Goal: Task Accomplishment & Management: Complete application form

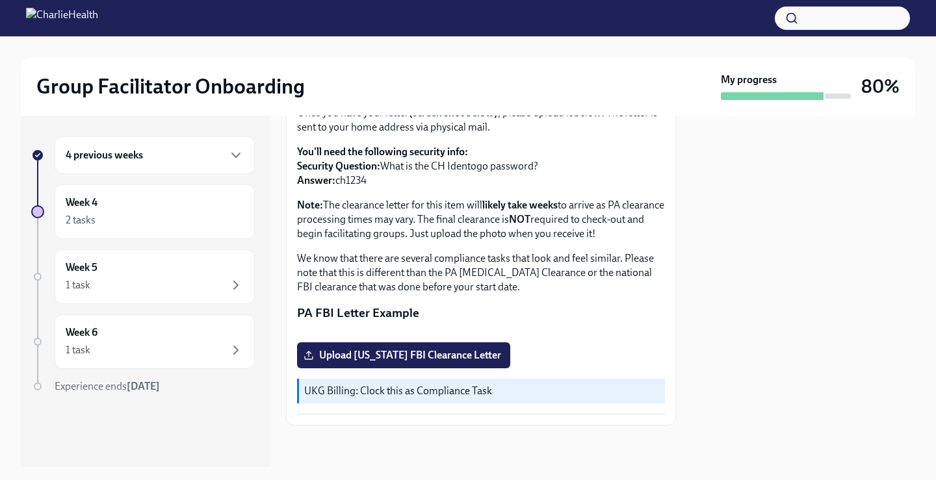
scroll to position [290, 0]
click at [415, 349] on span "Upload [US_STATE] FBI Clearance Letter" at bounding box center [403, 355] width 195 height 13
click at [0, 0] on input "Upload [US_STATE] FBI Clearance Letter" at bounding box center [0, 0] width 0 height 0
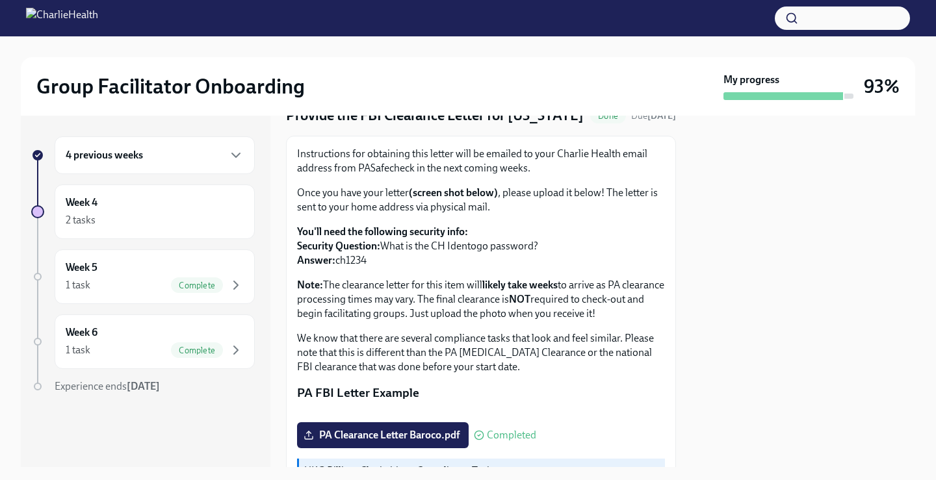
scroll to position [0, 0]
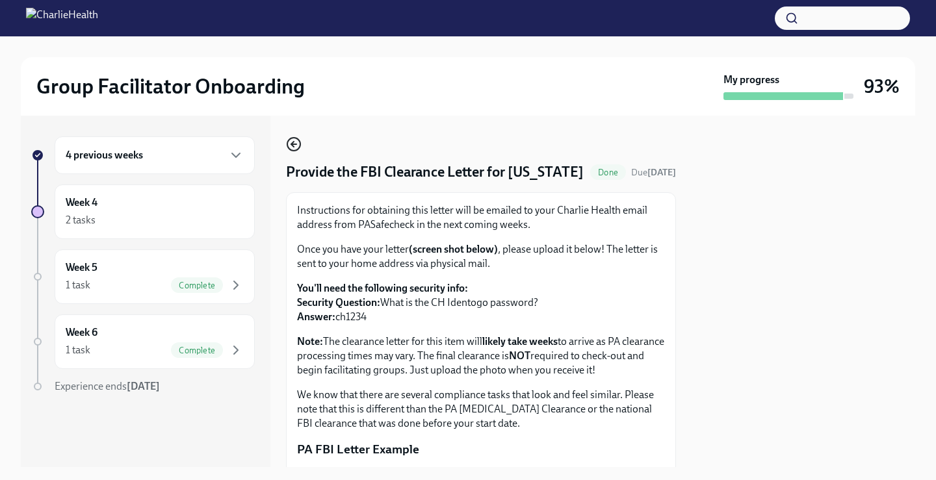
click at [296, 144] on icon "button" at bounding box center [294, 144] width 16 height 16
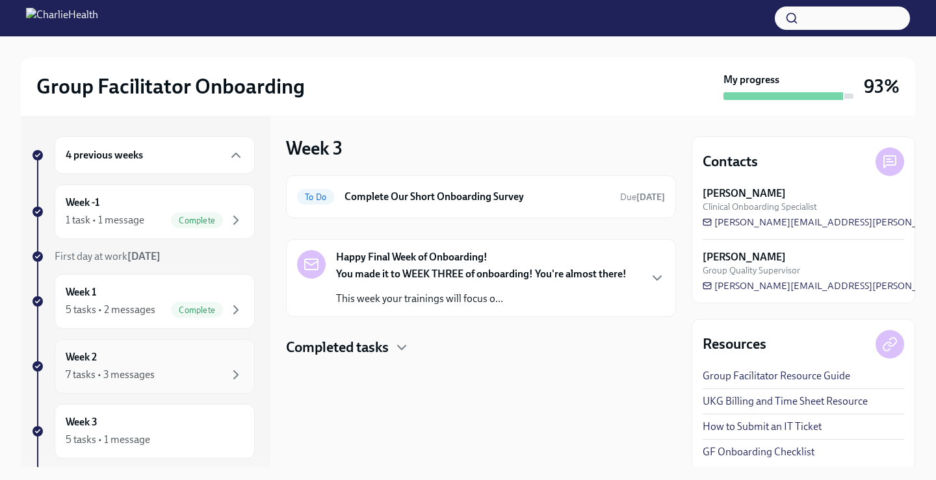
click at [161, 359] on div "Week 2 7 tasks • 3 messages" at bounding box center [155, 366] width 178 height 32
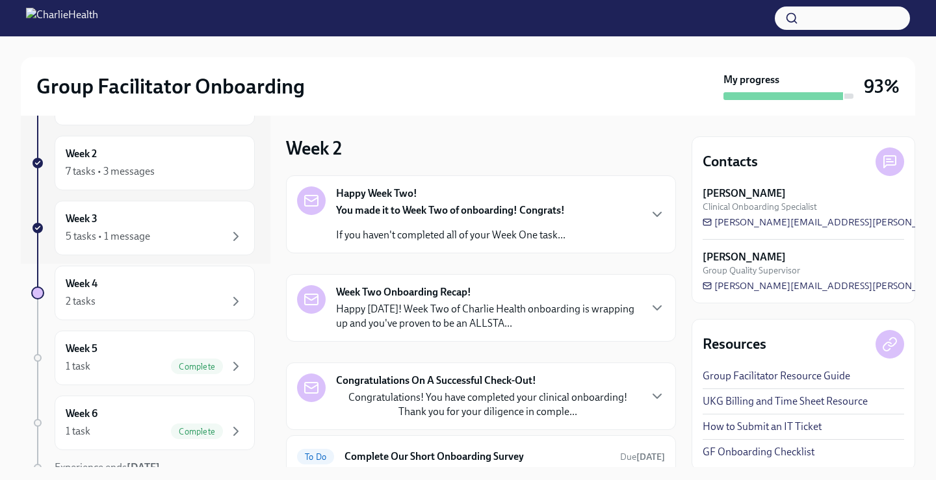
scroll to position [93, 0]
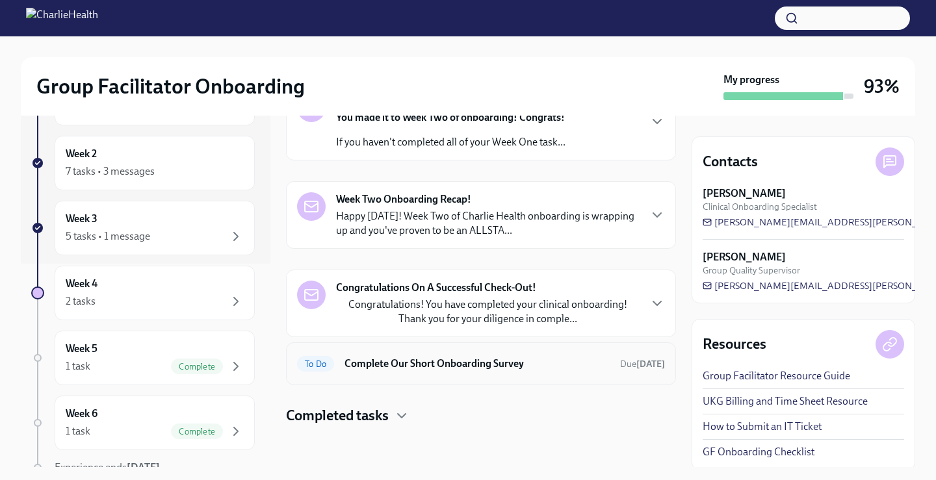
click at [428, 364] on h6 "Complete Our Short Onboarding Survey" at bounding box center [476, 364] width 265 height 14
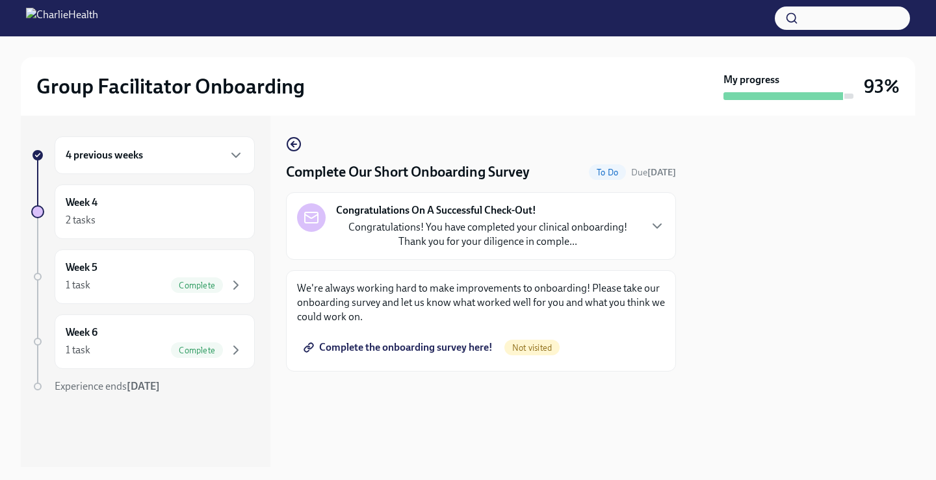
click at [424, 346] on span "Complete the onboarding survey here!" at bounding box center [399, 347] width 187 height 13
click at [227, 157] on div "4 previous weeks" at bounding box center [155, 156] width 178 height 16
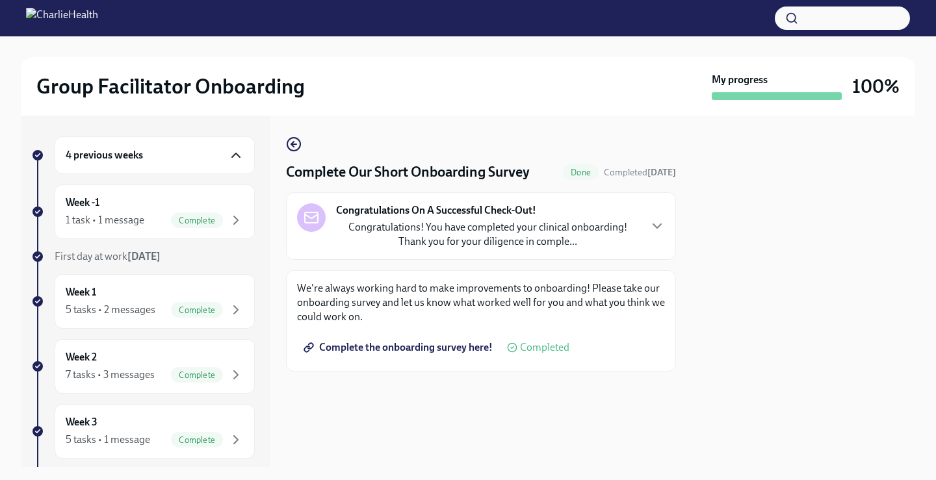
click at [228, 152] on icon "button" at bounding box center [236, 156] width 16 height 16
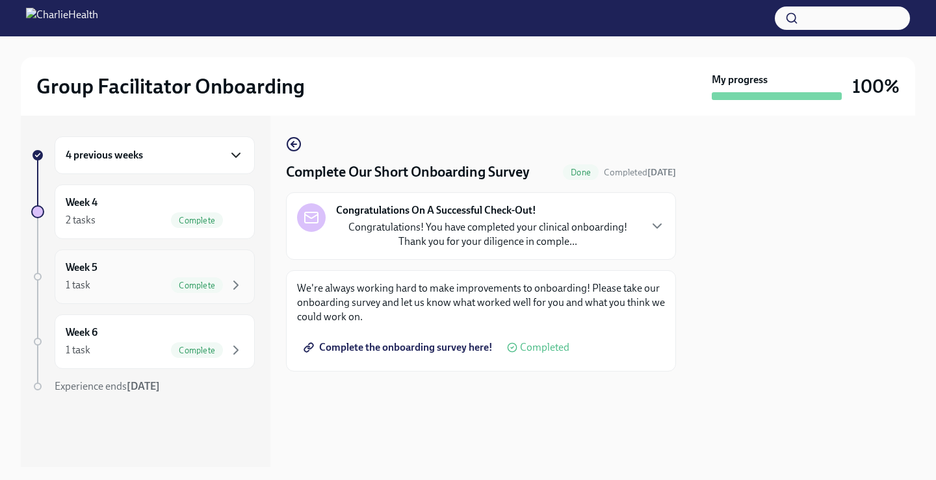
click at [208, 264] on div "Week 5 1 task Complete" at bounding box center [155, 277] width 178 height 32
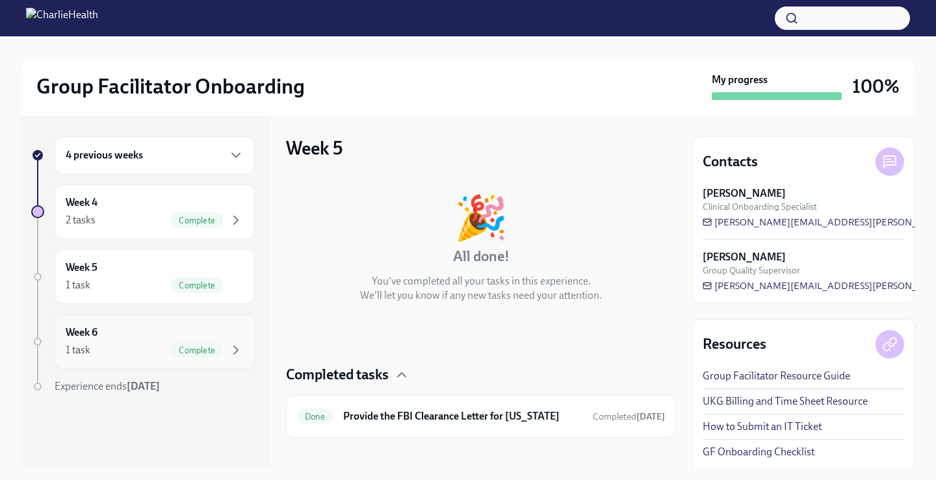
click at [230, 334] on div "Week 6 1 task Complete" at bounding box center [155, 342] width 178 height 32
